Goal: Task Accomplishment & Management: Manage account settings

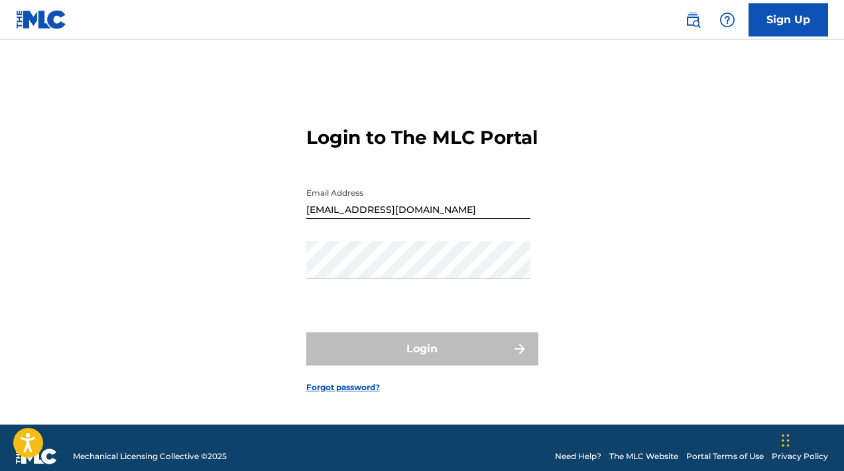
click at [718, 470] on footer "Mechanical Licensing Collective © 2025 Need Help? The MLC Website Portal Terms …" at bounding box center [422, 456] width 844 height 64
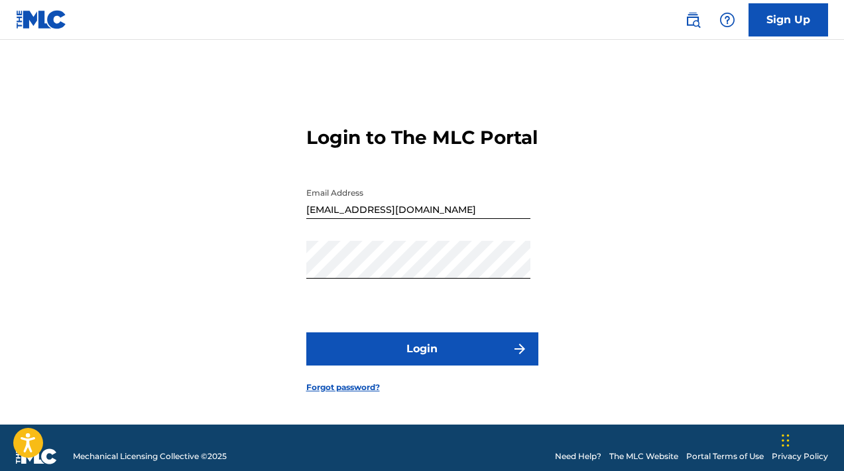
click at [430, 365] on button "Login" at bounding box center [422, 348] width 232 height 33
click at [143, 32] on nav "Sign Up" at bounding box center [422, 20] width 844 height 40
click at [142, 24] on nav "Sign Up" at bounding box center [422, 20] width 844 height 40
click at [207, 245] on div "Login to The MLC Portal Email Address [EMAIL_ADDRESS][DOMAIN_NAME] Password Log…" at bounding box center [422, 248] width 844 height 351
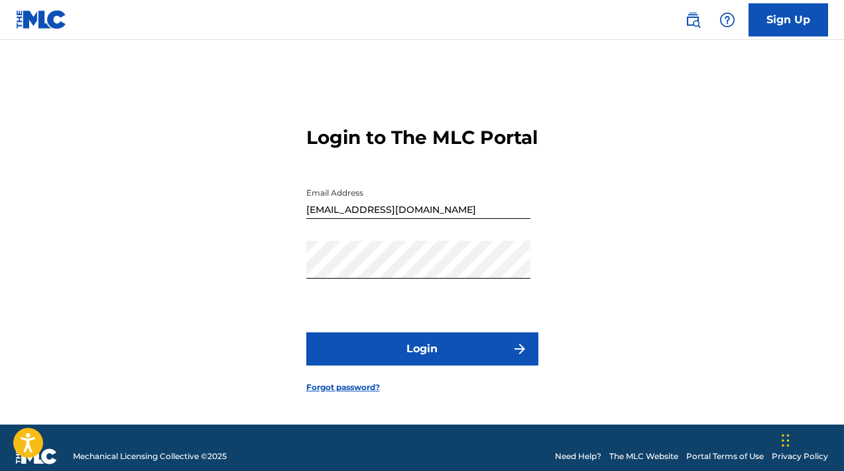
click at [365, 393] on link "Forgot password?" at bounding box center [343, 387] width 74 height 12
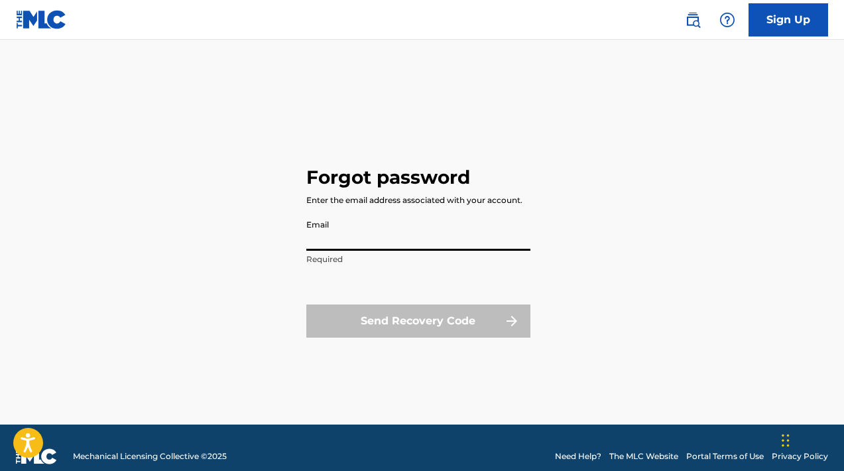
click at [309, 245] on input "Email" at bounding box center [418, 232] width 224 height 38
click at [336, 242] on input "Email" at bounding box center [418, 232] width 224 height 38
type input "[EMAIL_ADDRESS][DOMAIN_NAME]"
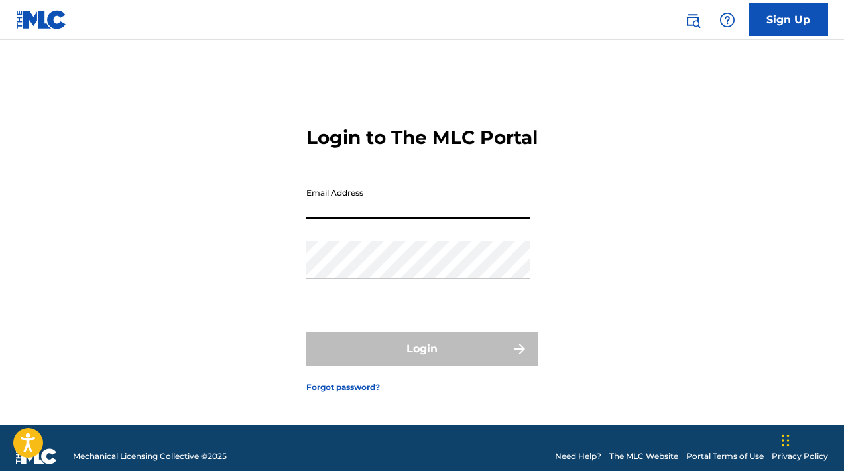
click at [322, 216] on input "Email Address" at bounding box center [418, 200] width 224 height 38
type input "[EMAIL_ADDRESS][DOMAIN_NAME]"
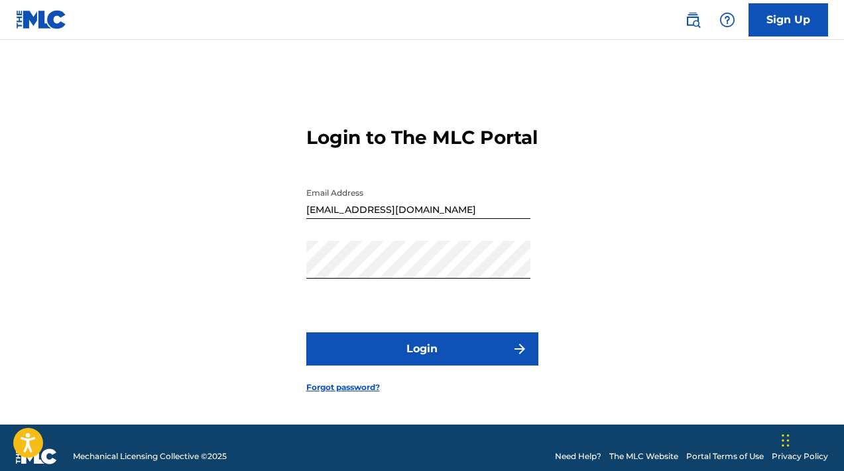
click at [413, 365] on button "Login" at bounding box center [422, 348] width 232 height 33
click at [741, 470] on footer "Mechanical Licensing Collective © 2025 Need Help? The MLC Website Portal Terms …" at bounding box center [422, 456] width 844 height 64
